Goal: Browse casually

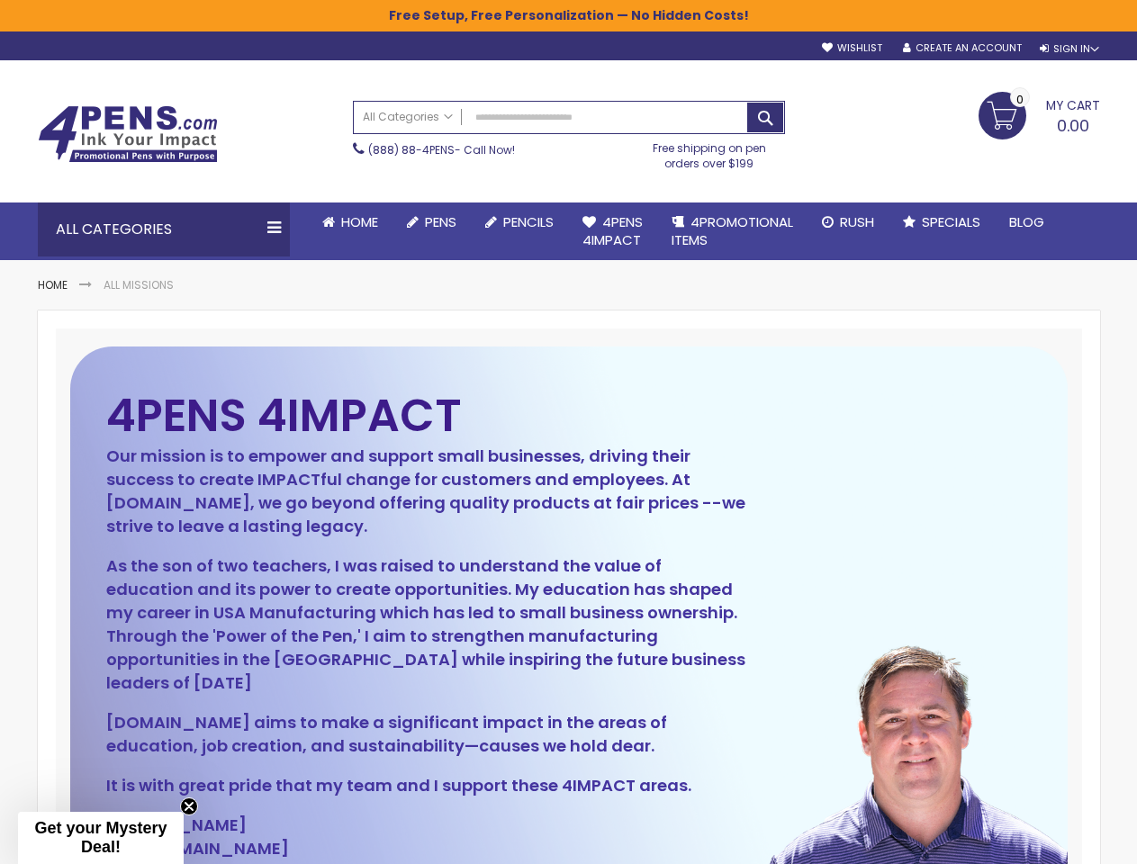
click at [568, 432] on div "4PENS 4IMPACT Our mission is to empower and support small businesses, driving t…" at bounding box center [426, 657] width 641 height 512
click at [1068, 49] on div "Sign In" at bounding box center [1069, 49] width 59 height 14
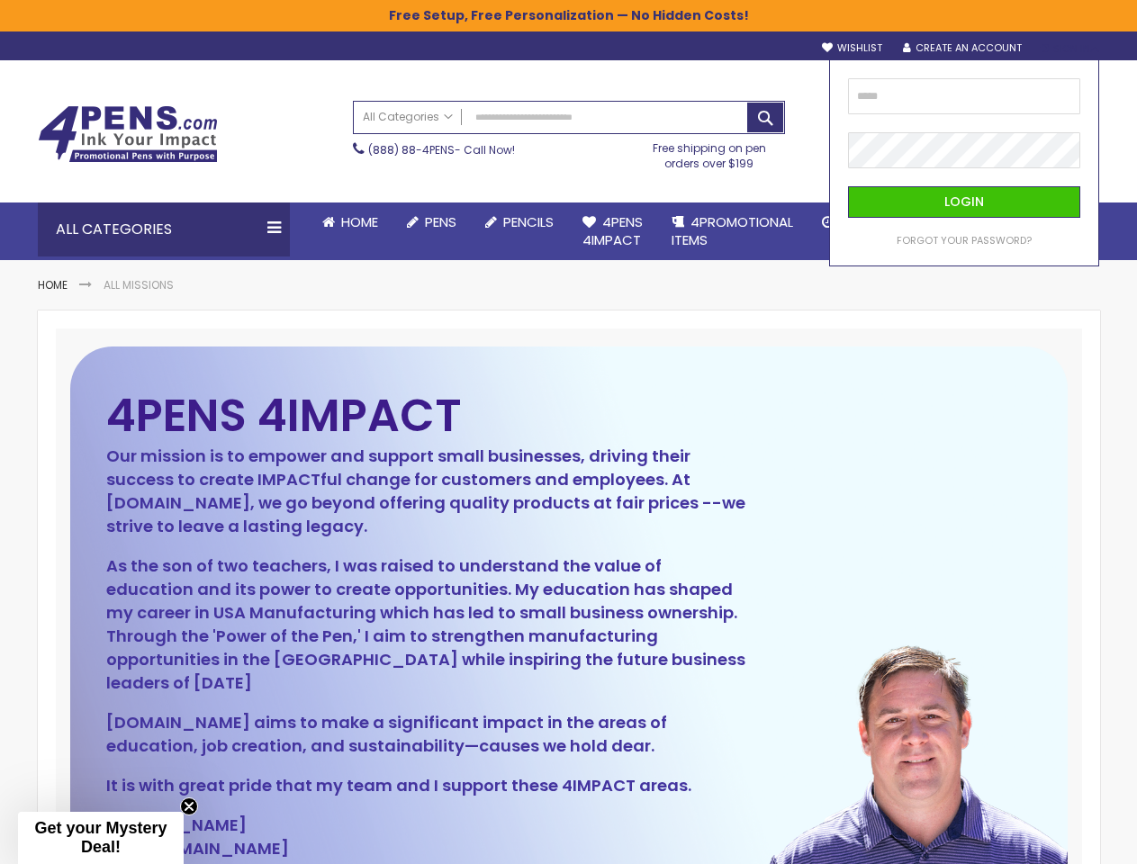
click at [458, 178] on div "Search All Categories All Categories Pens Plastic Pens Metal Pens Grip Pens Las…" at bounding box center [569, 135] width 432 height 87
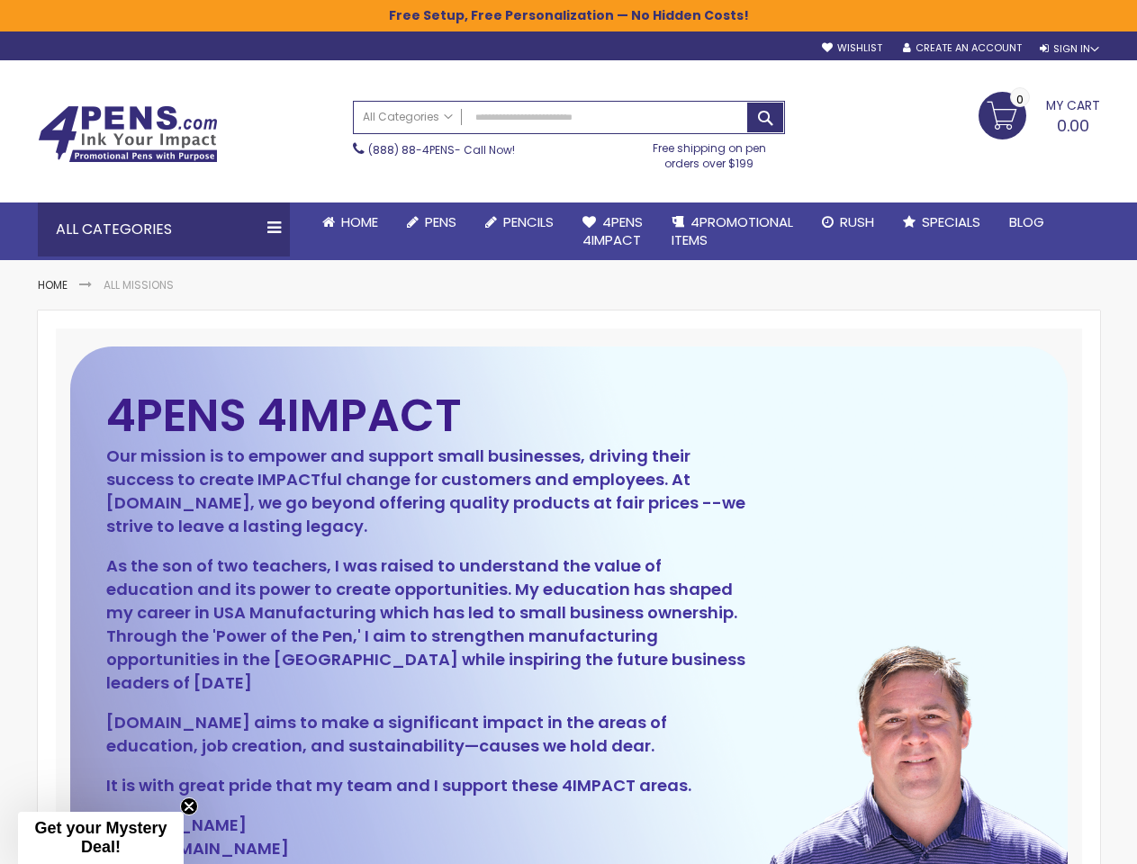
click at [463, 201] on div "Toggle Nav Search All Categories All Categories Pens Plastic Pens Metal Pens Gr…" at bounding box center [569, 130] width 1080 height 141
click at [164, 230] on div "All Categories" at bounding box center [164, 230] width 252 height 54
click at [101, 838] on span "Get your Mystery Deal!" at bounding box center [100, 837] width 132 height 37
click at [189, 851] on icon "Close teaser" at bounding box center [188, 860] width 18 height 18
